Goal: Task Accomplishment & Management: Complete application form

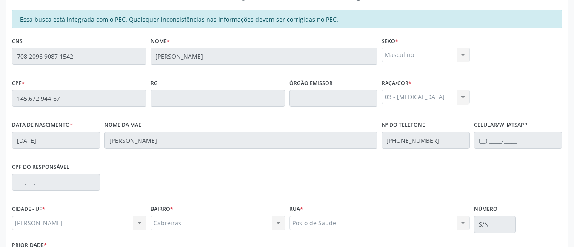
scroll to position [250, 0]
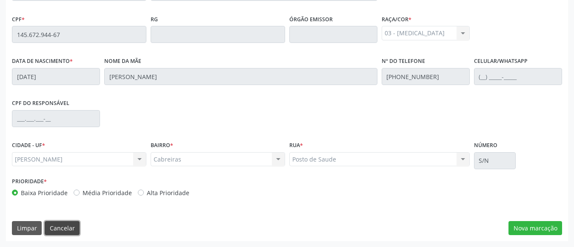
click at [63, 227] on button "Cancelar" at bounding box center [62, 228] width 35 height 14
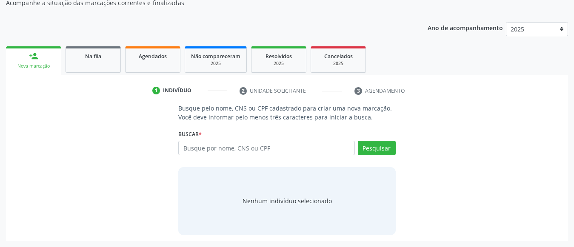
scroll to position [93, 0]
click at [222, 151] on input "text" at bounding box center [266, 148] width 176 height 14
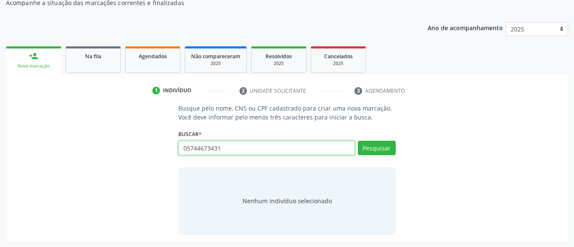
type input "05744673431"
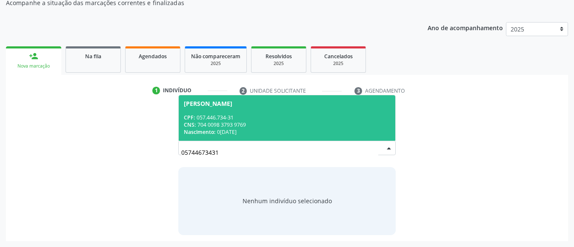
click at [246, 111] on span "[PERSON_NAME] CPF: 057.446.734-31 CNS: 704 0098 3793 9769 Nascimento: 0[DATE]" at bounding box center [287, 117] width 216 height 45
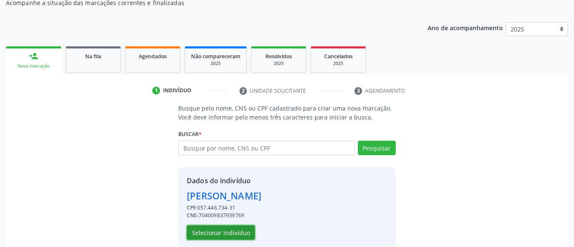
click at [234, 234] on button "Selecionar indivíduo" at bounding box center [221, 232] width 68 height 14
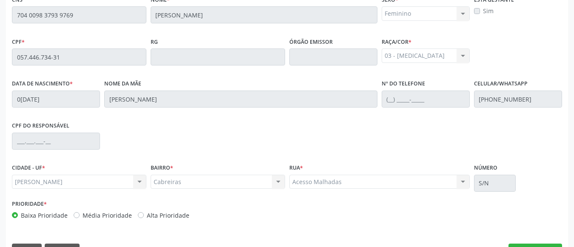
scroll to position [250, 0]
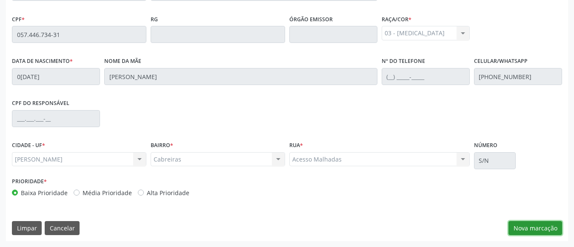
click at [527, 221] on button "Nova marcação" at bounding box center [535, 228] width 54 height 14
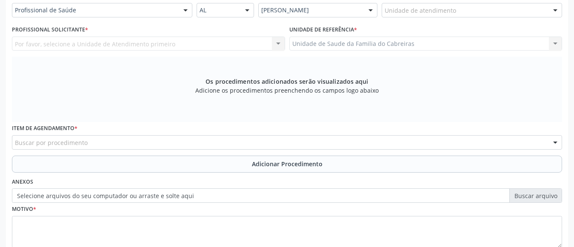
scroll to position [206, 0]
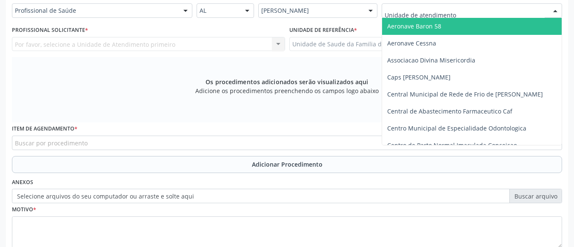
click at [474, 7] on div at bounding box center [471, 10] width 180 height 14
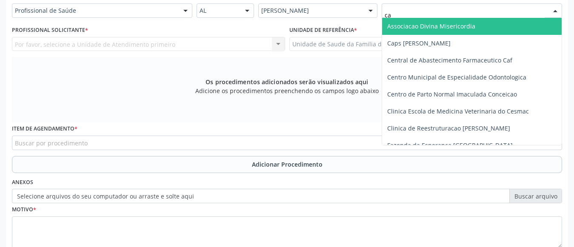
type input "cab"
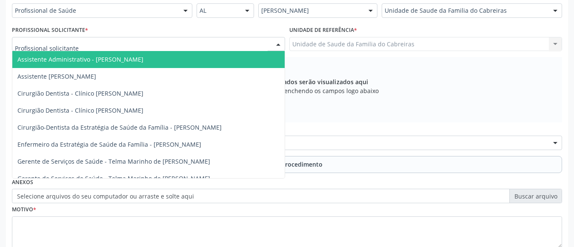
click at [201, 47] on div at bounding box center [148, 44] width 273 height 14
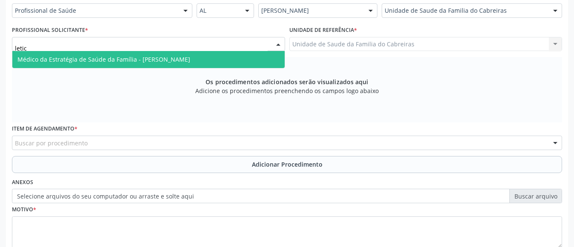
type input "letici"
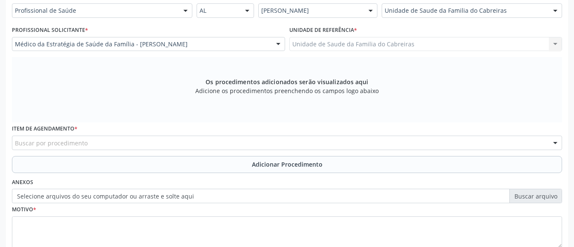
click at [169, 139] on div "Buscar por procedimento" at bounding box center [287, 143] width 550 height 14
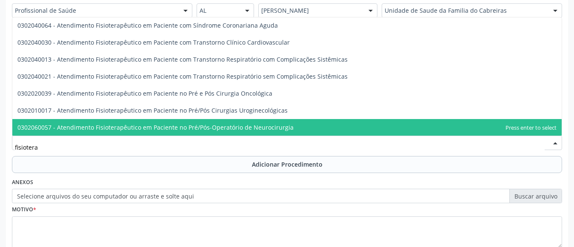
scroll to position [205, 0]
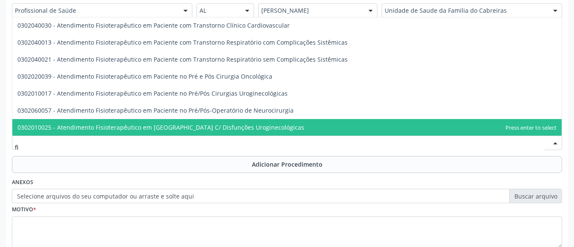
type input "f"
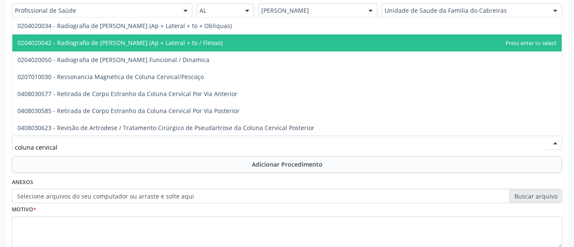
scroll to position [51, 0]
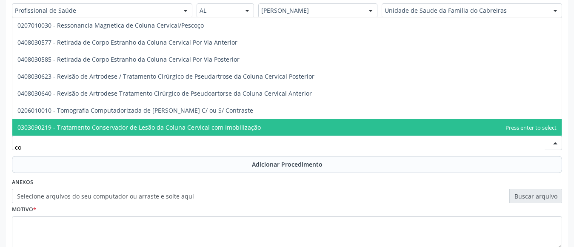
type input "c"
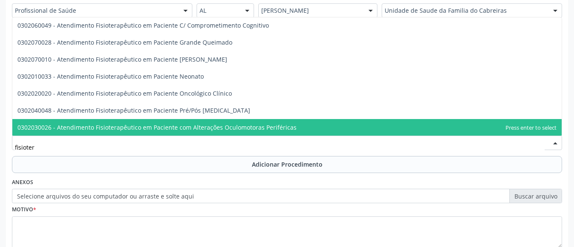
type input "fisiotera"
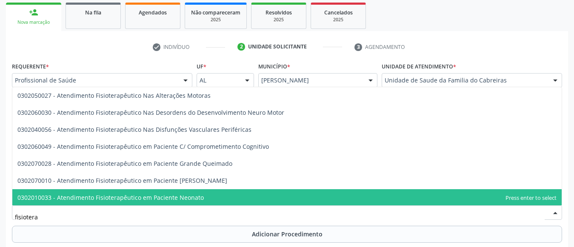
scroll to position [142, 0]
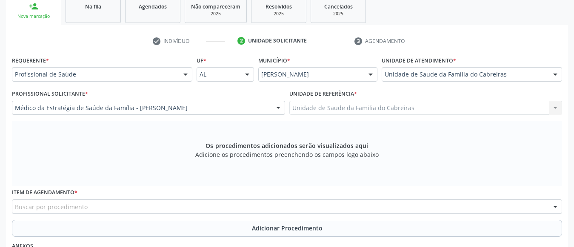
click at [116, 51] on div "check Indivíduo 2 Unidade solicitante 3 Agendamento Essa busca está integrada c…" at bounding box center [287, 198] width 562 height 328
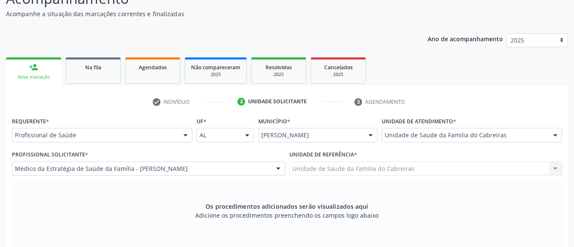
scroll to position [81, 0]
click at [93, 67] on span "Na fila" at bounding box center [93, 67] width 16 height 7
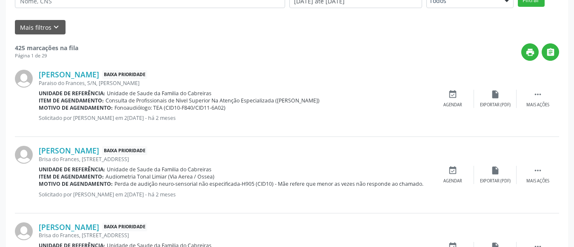
scroll to position [139, 0]
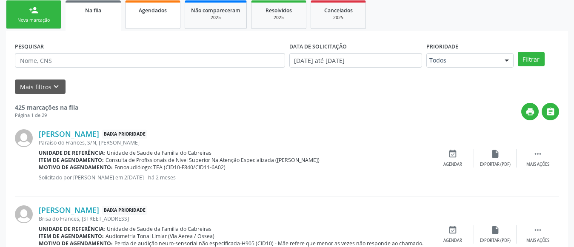
click at [166, 21] on link "Agendados" at bounding box center [152, 14] width 55 height 28
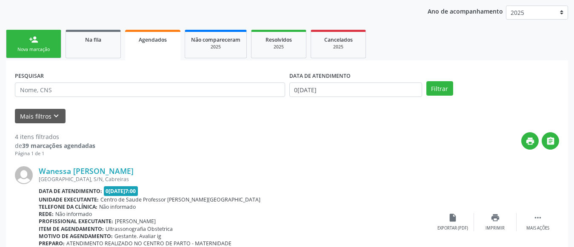
scroll to position [110, 0]
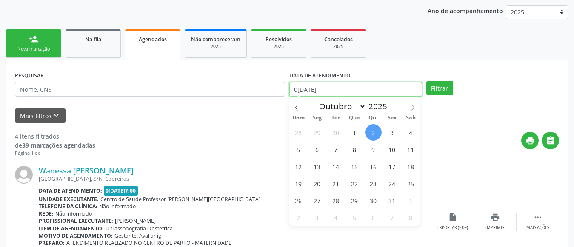
click at [321, 85] on input "0[DATE]" at bounding box center [355, 89] width 133 height 14
click at [341, 150] on span "7" at bounding box center [335, 149] width 17 height 17
type input "0[DATE]"
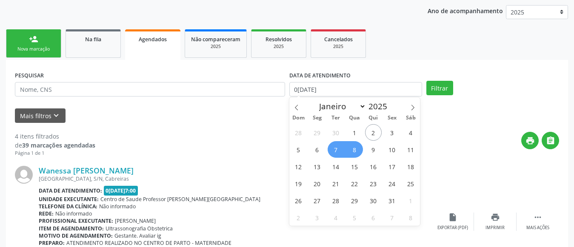
click at [347, 150] on span "8" at bounding box center [354, 149] width 17 height 17
select select "9"
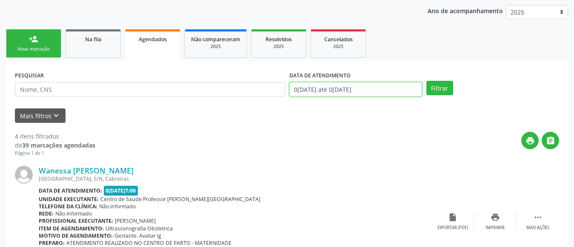
click at [409, 89] on input "0[DATE] até 0[DATE]" at bounding box center [355, 89] width 133 height 14
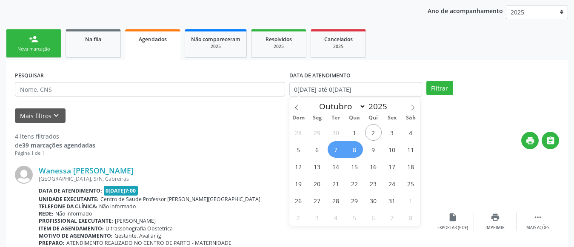
click at [337, 151] on span "7" at bounding box center [335, 149] width 17 height 17
type input "0[DATE]"
click at [338, 151] on span "7" at bounding box center [335, 149] width 17 height 17
select select "9"
click at [385, 94] on input "0[DATE]" at bounding box center [355, 89] width 133 height 14
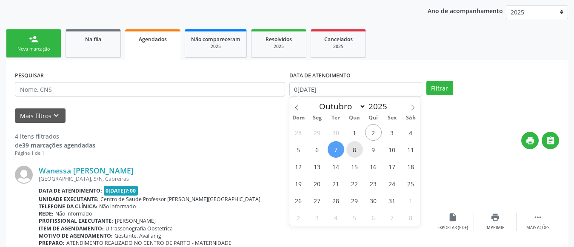
click at [354, 149] on span "8" at bounding box center [354, 149] width 17 height 17
type input "[DATE]"
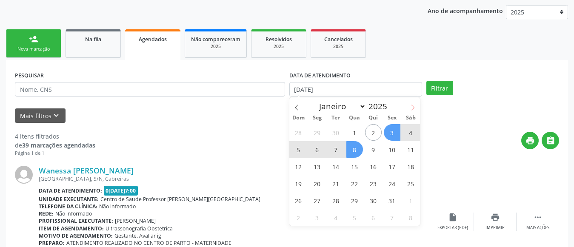
click at [412, 108] on icon at bounding box center [412, 108] width 6 height 6
select select "10"
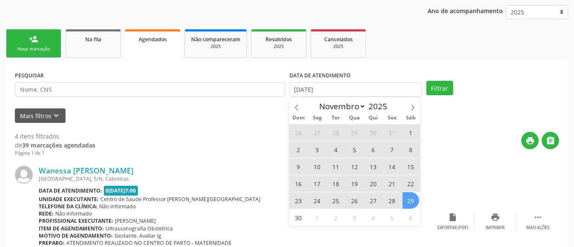
click at [408, 202] on span "29" at bounding box center [410, 200] width 17 height 17
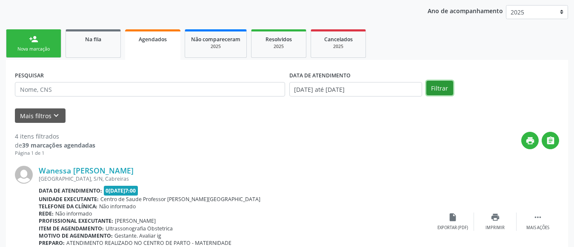
click at [435, 91] on button "Filtrar" at bounding box center [439, 88] width 27 height 14
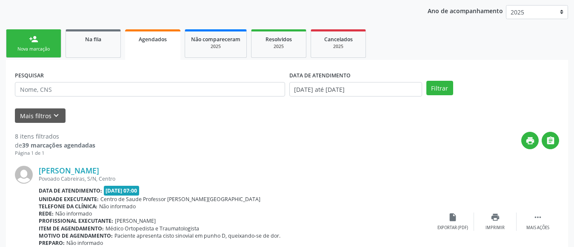
click at [45, 40] on link "person_add Nova marcação" at bounding box center [33, 43] width 55 height 28
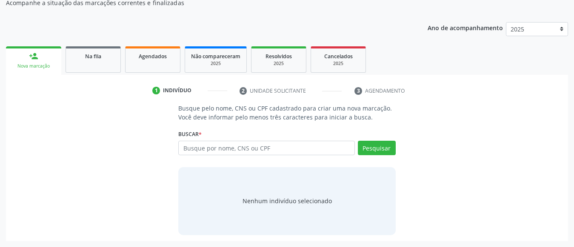
scroll to position [93, 0]
click at [114, 60] on div "Na fila" at bounding box center [93, 55] width 43 height 9
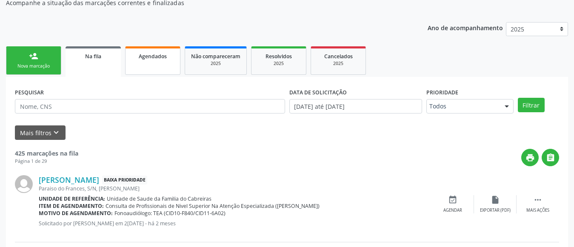
click at [155, 67] on link "Agendados" at bounding box center [152, 60] width 55 height 28
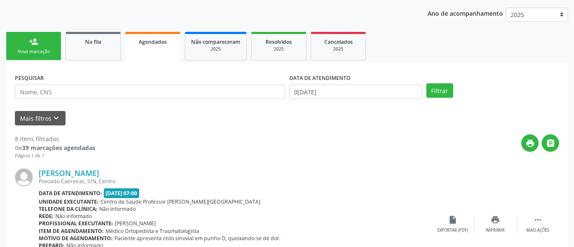
scroll to position [108, 0]
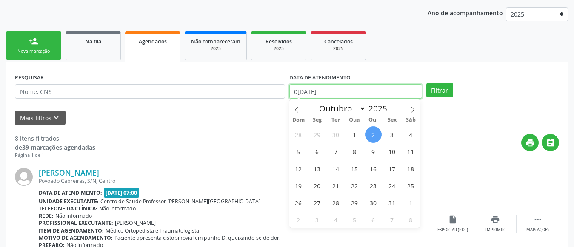
click at [341, 88] on input "0[DATE]" at bounding box center [355, 91] width 133 height 14
click at [374, 135] on span "2" at bounding box center [373, 134] width 17 height 17
type input "0[DATE]"
click at [412, 108] on icon at bounding box center [412, 110] width 6 height 6
select select "10"
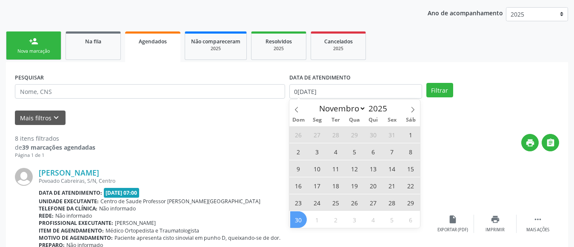
click at [300, 216] on span "30" at bounding box center [298, 219] width 17 height 17
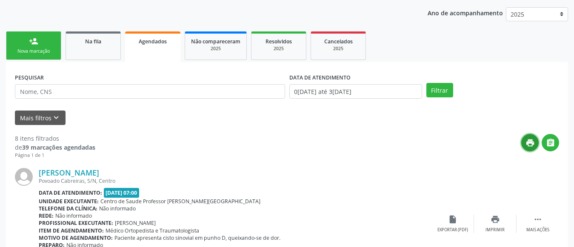
click at [526, 143] on icon "print" at bounding box center [529, 142] width 9 height 9
